Goal: Information Seeking & Learning: Learn about a topic

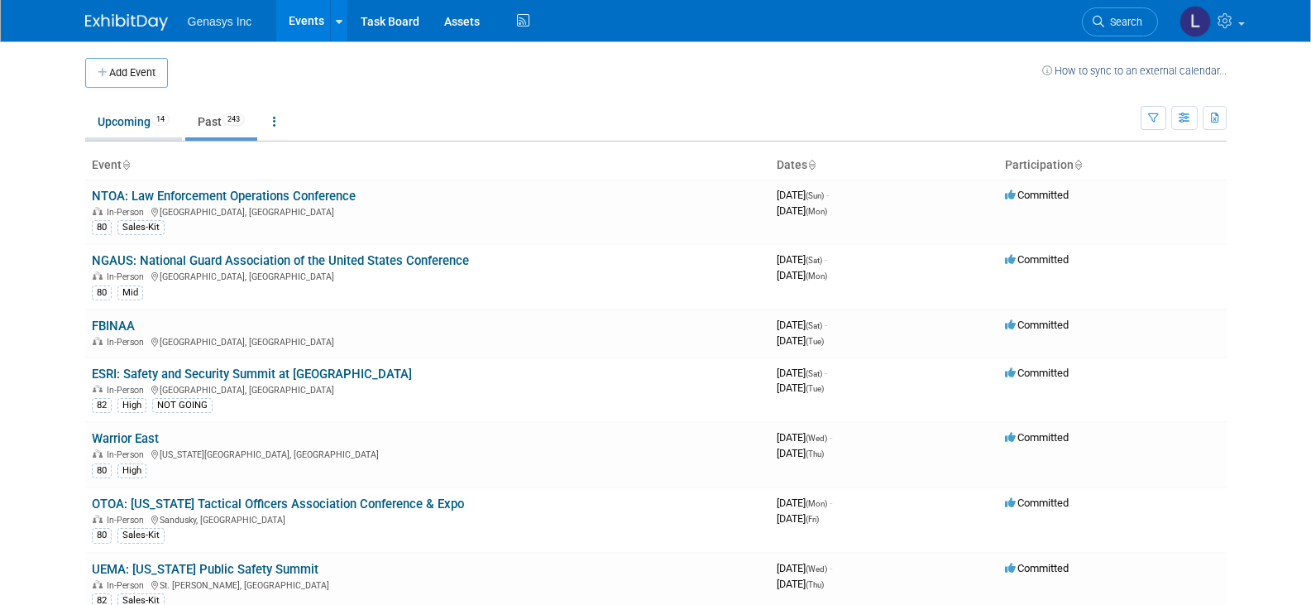
click at [137, 127] on link "Upcoming 14" at bounding box center [133, 121] width 97 height 31
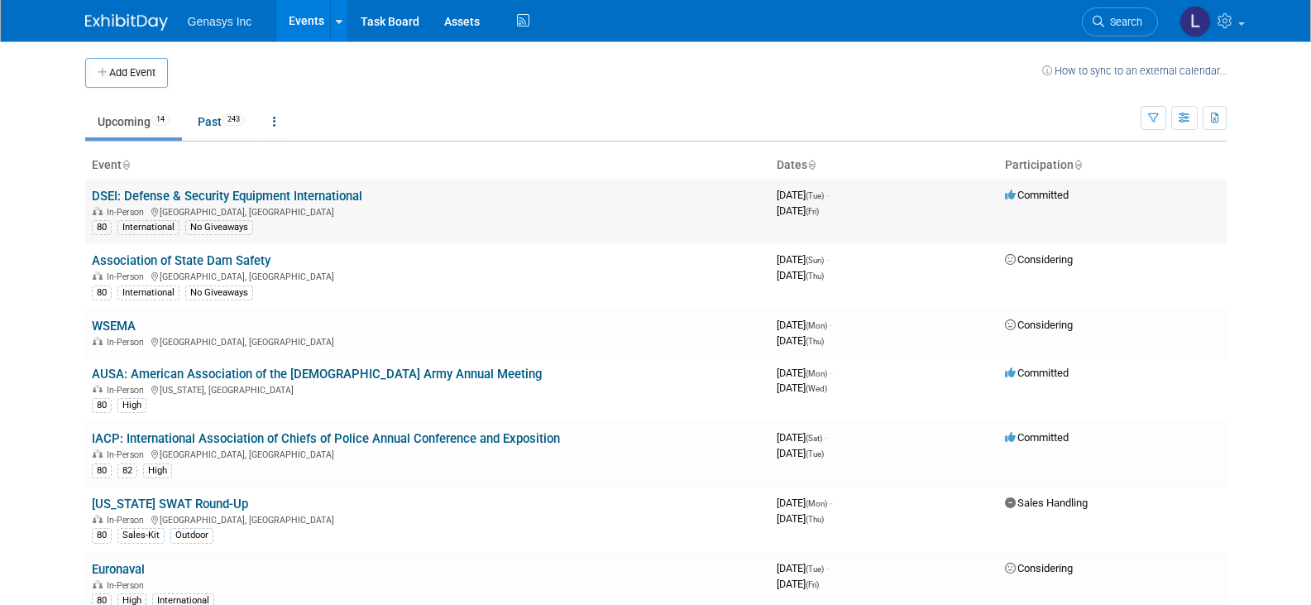
click at [136, 192] on link "DSEI: Defense & Security Equipment International" at bounding box center [227, 196] width 270 height 15
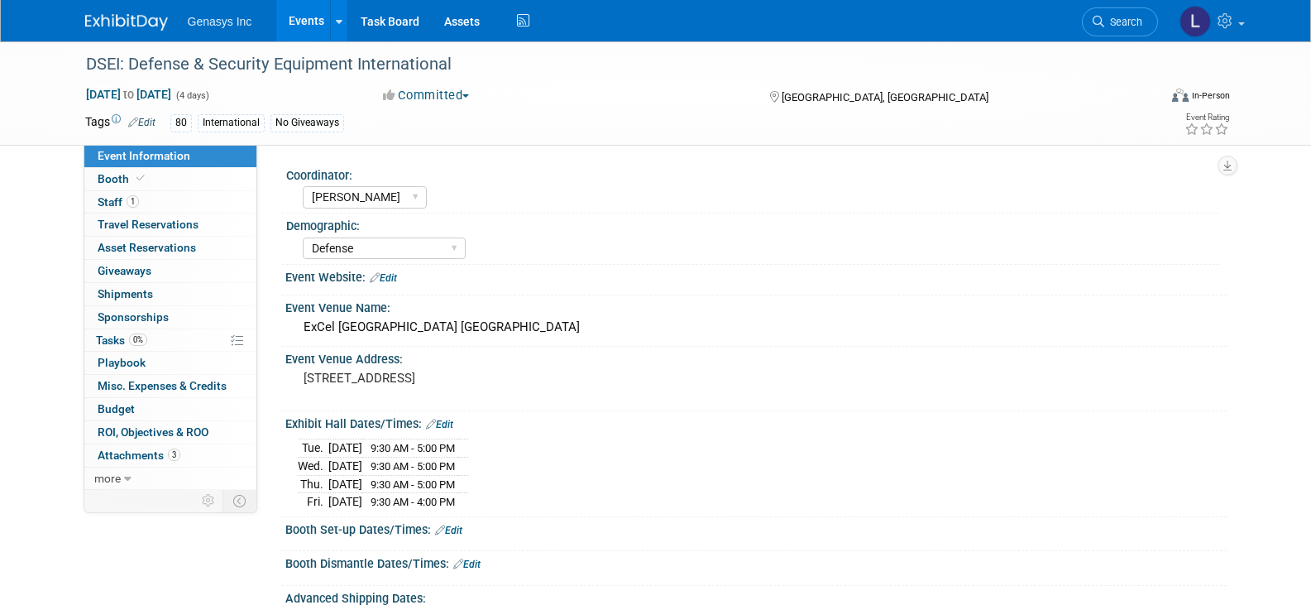
select select "[PERSON_NAME]"
select select "Defense"
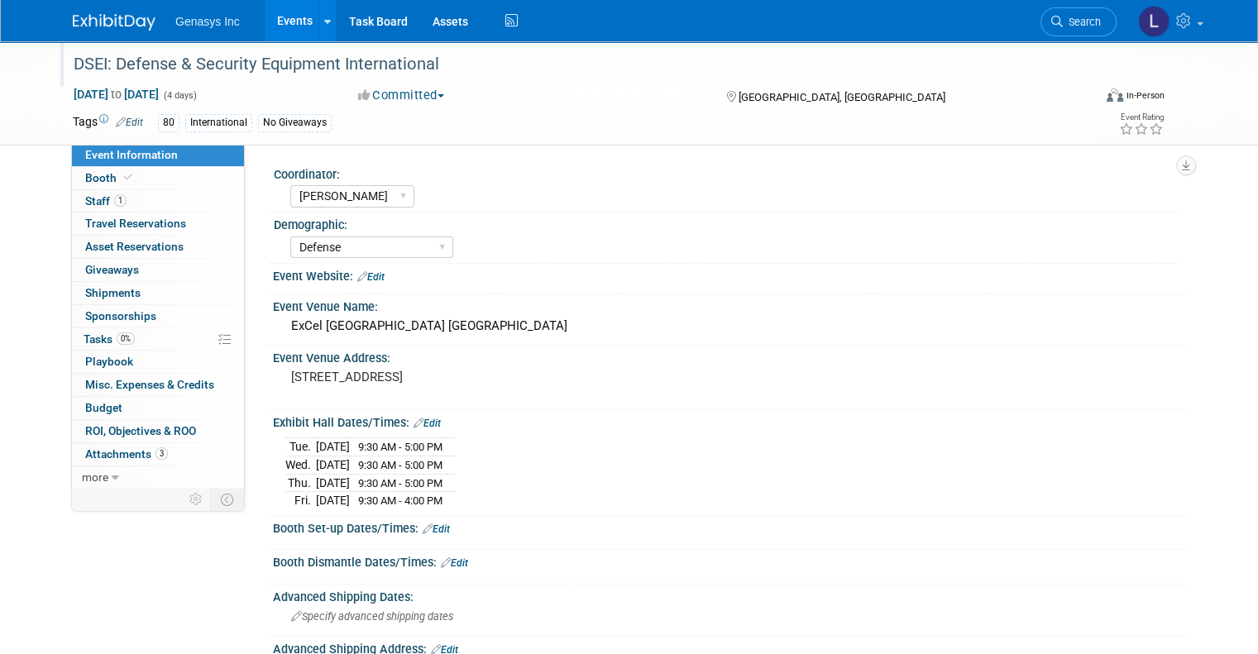
drag, startPoint x: 441, startPoint y: 62, endPoint x: 45, endPoint y: 53, distance: 395.4
click at [60, 53] on div "DSEI: Defense & Security Equipment International" at bounding box center [572, 63] width 1024 height 45
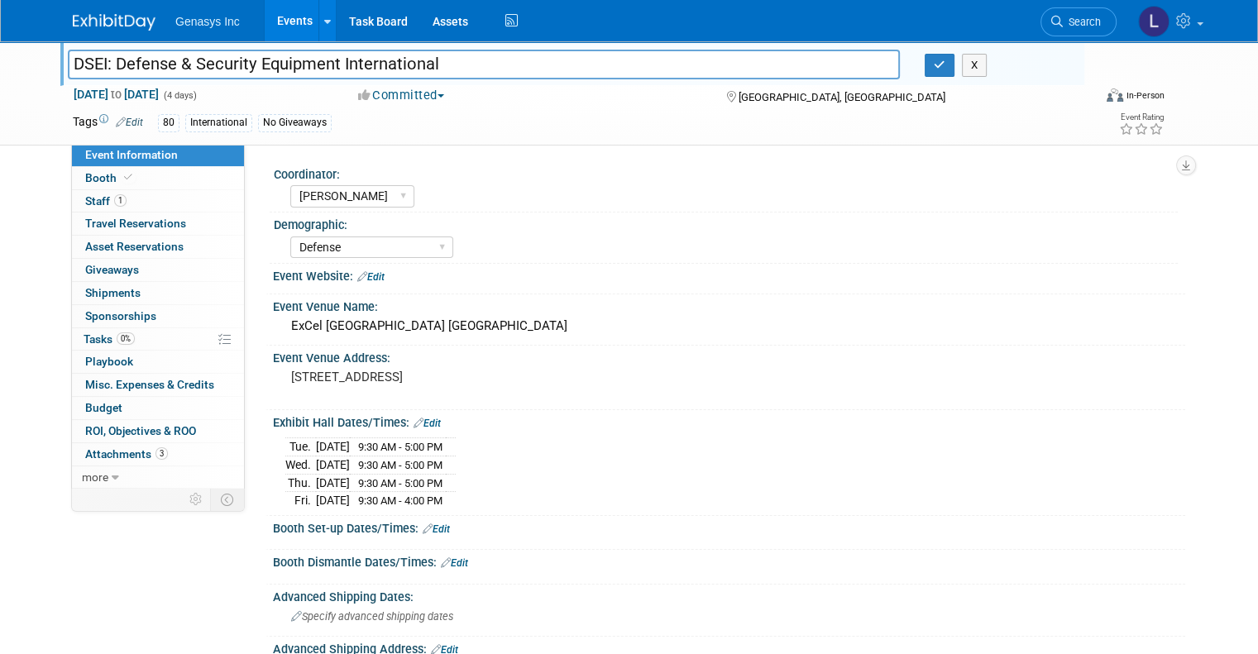
drag, startPoint x: 76, startPoint y: 62, endPoint x: 439, endPoint y: 60, distance: 363.1
click at [439, 60] on input "DSEI: Defense & Security Equipment International" at bounding box center [484, 64] width 832 height 29
drag, startPoint x: 257, startPoint y: 62, endPoint x: 47, endPoint y: 68, distance: 210.1
click at [55, 68] on div "DSEI: Defense & Security Equipment International" at bounding box center [483, 66] width 857 height 25
click at [88, 174] on span "Booth" at bounding box center [110, 177] width 50 height 13
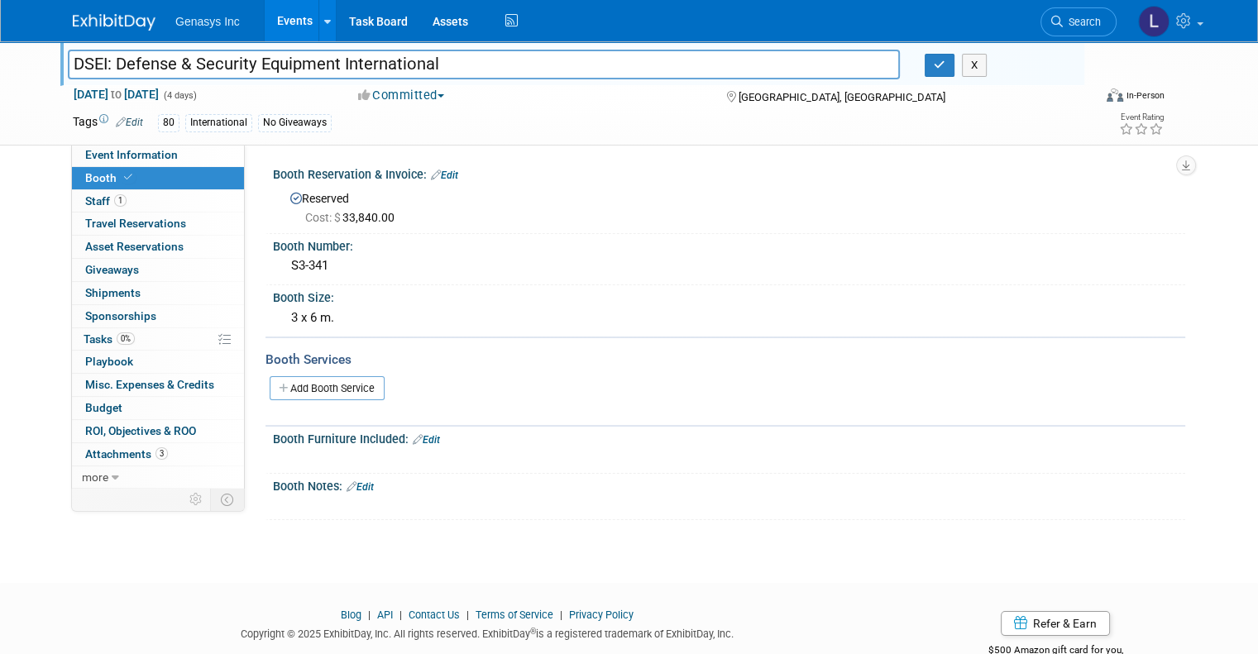
click at [91, 16] on img at bounding box center [114, 22] width 83 height 17
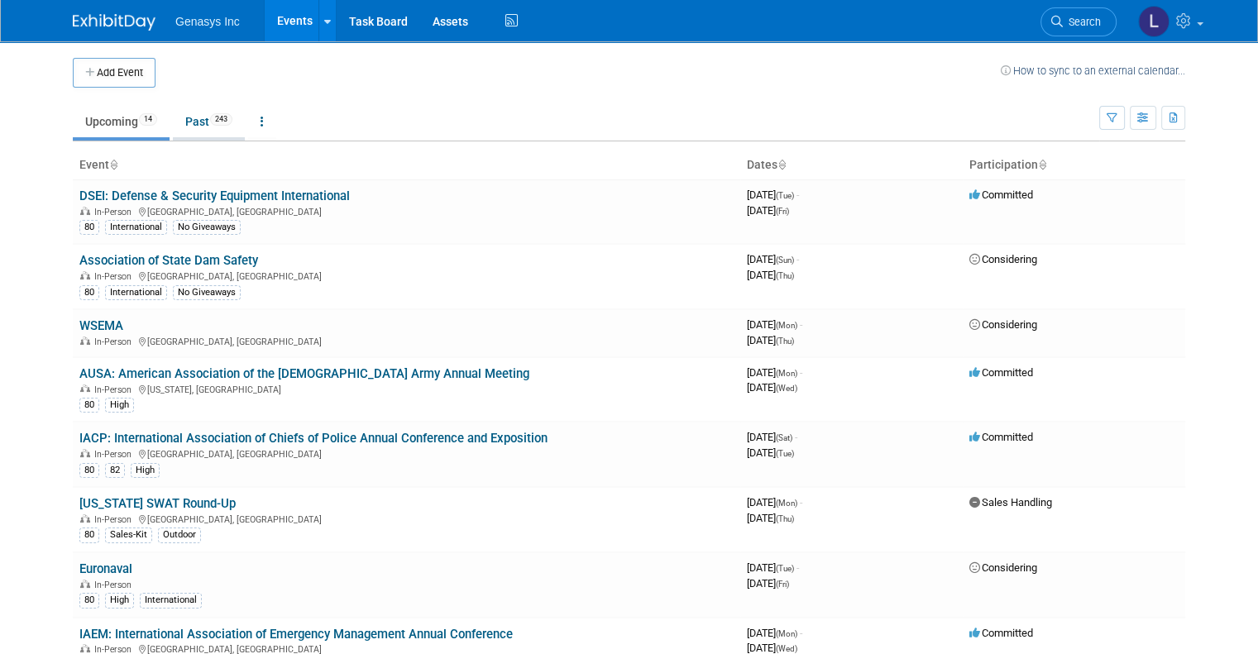
click at [175, 117] on link "Past 243" at bounding box center [209, 121] width 72 height 31
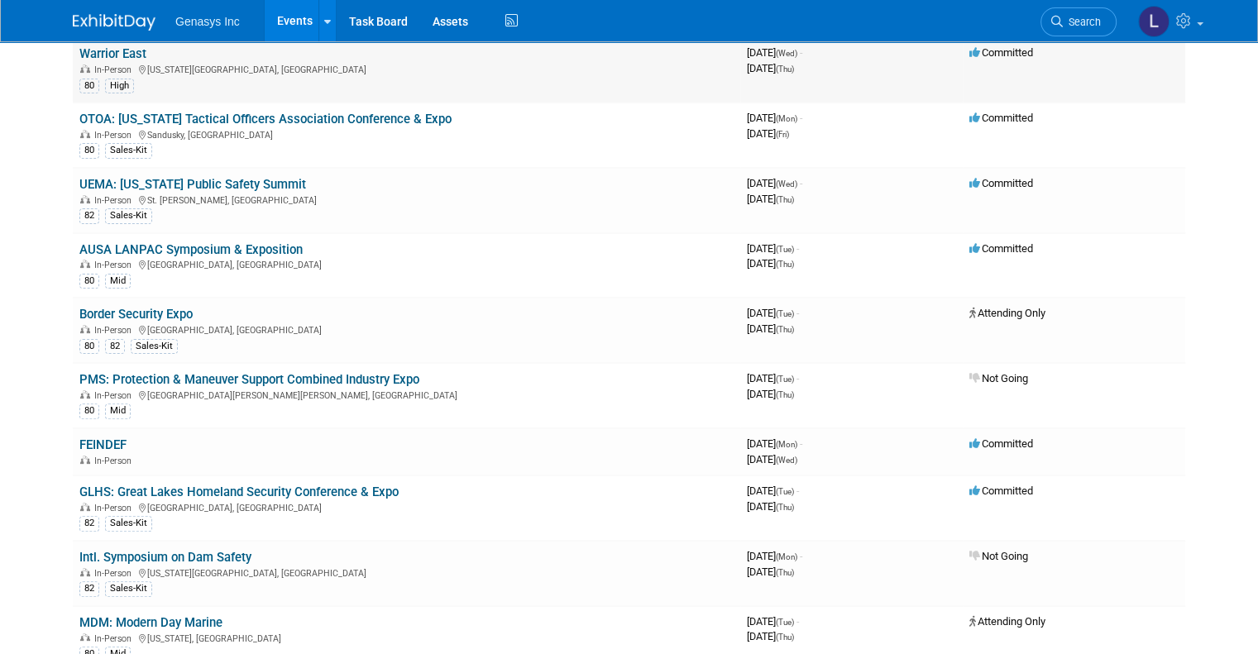
scroll to position [413, 0]
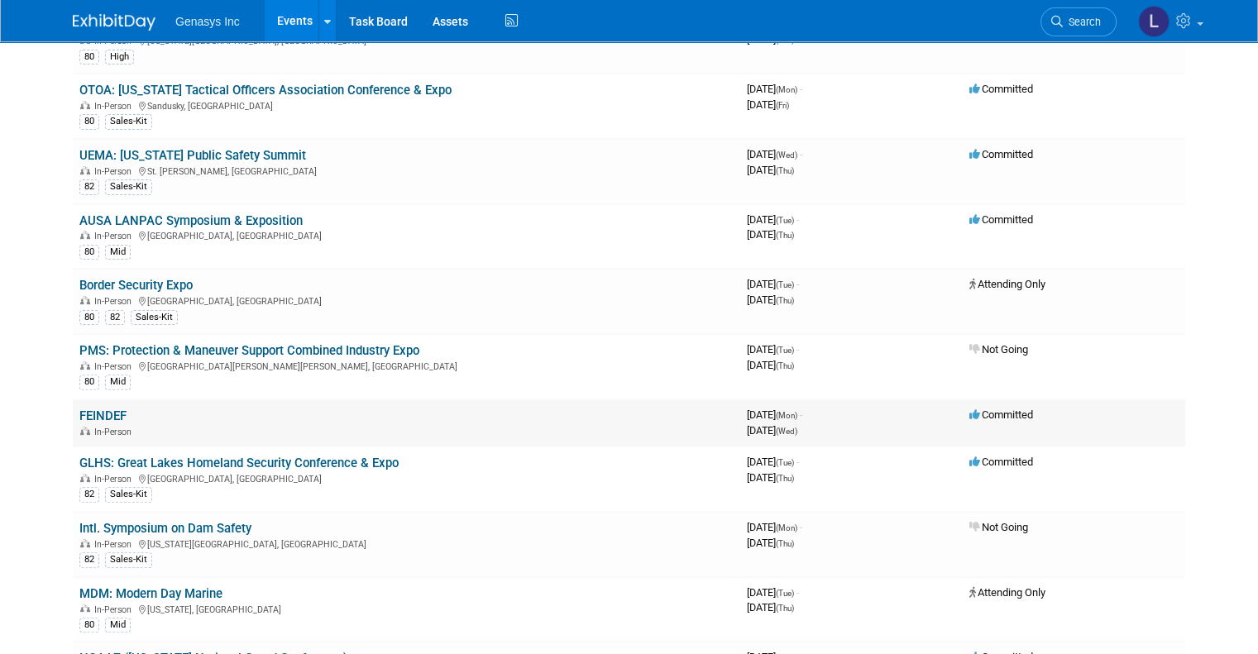
click at [81, 409] on link "FEINDEF" at bounding box center [102, 416] width 47 height 15
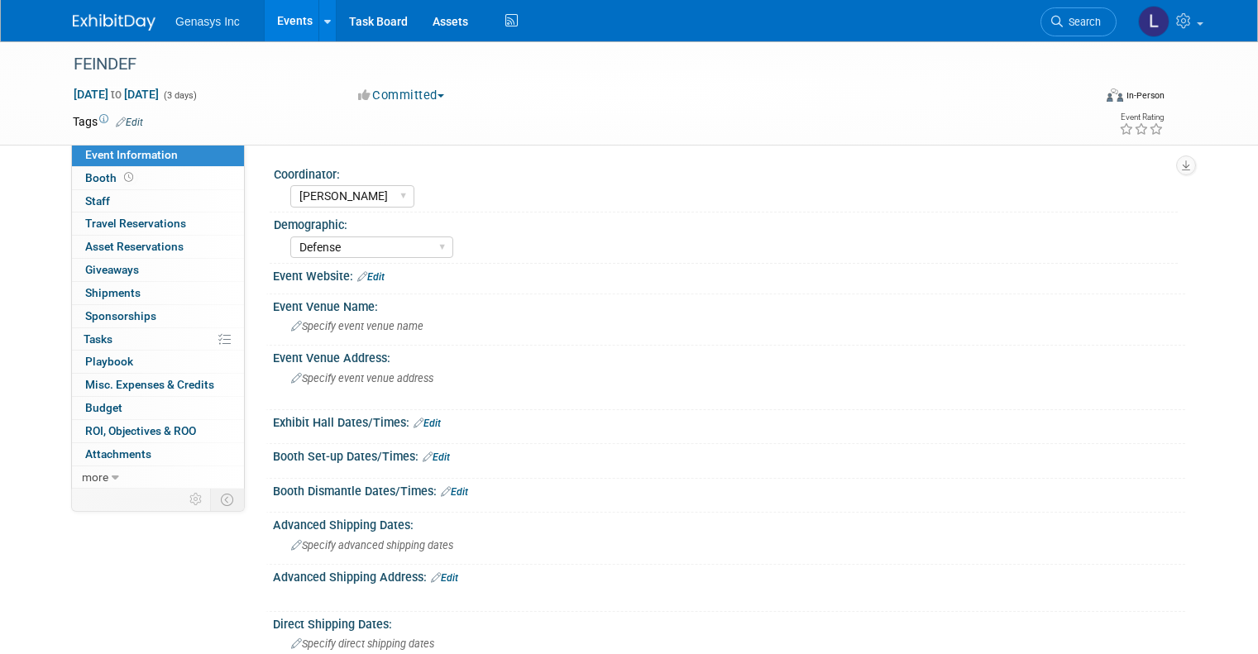
select select "[PERSON_NAME]"
select select "Defense"
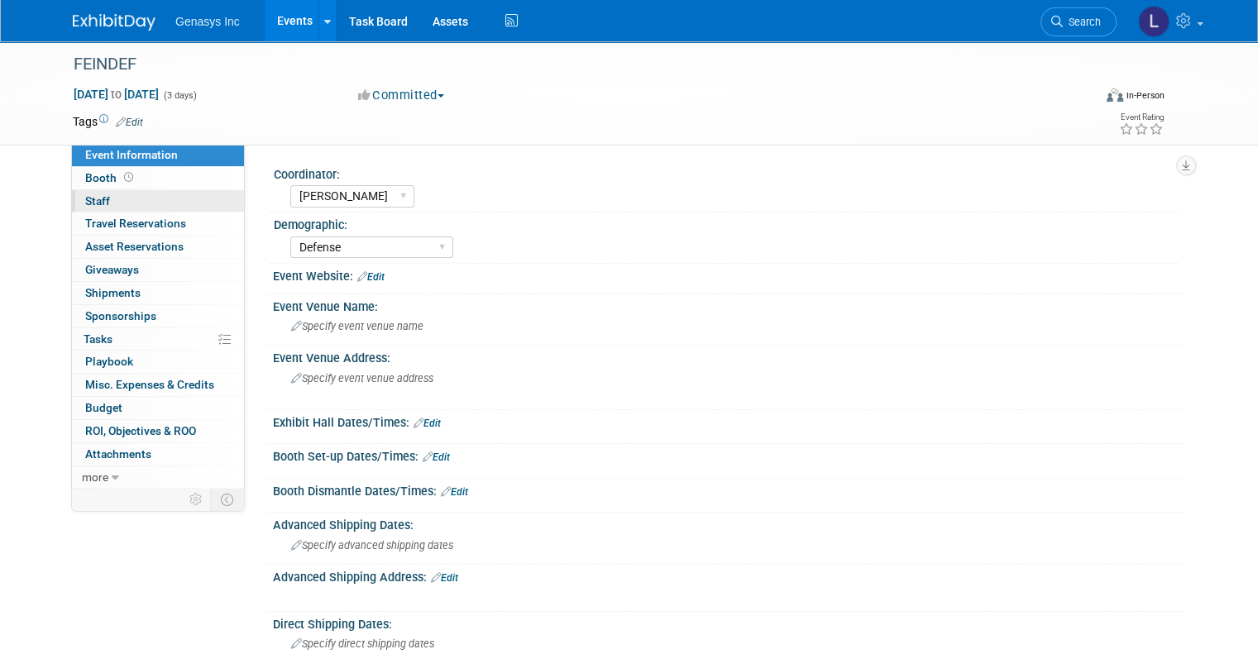
click at [92, 204] on span "Staff 0" at bounding box center [97, 200] width 25 height 13
